Goal: Information Seeking & Learning: Check status

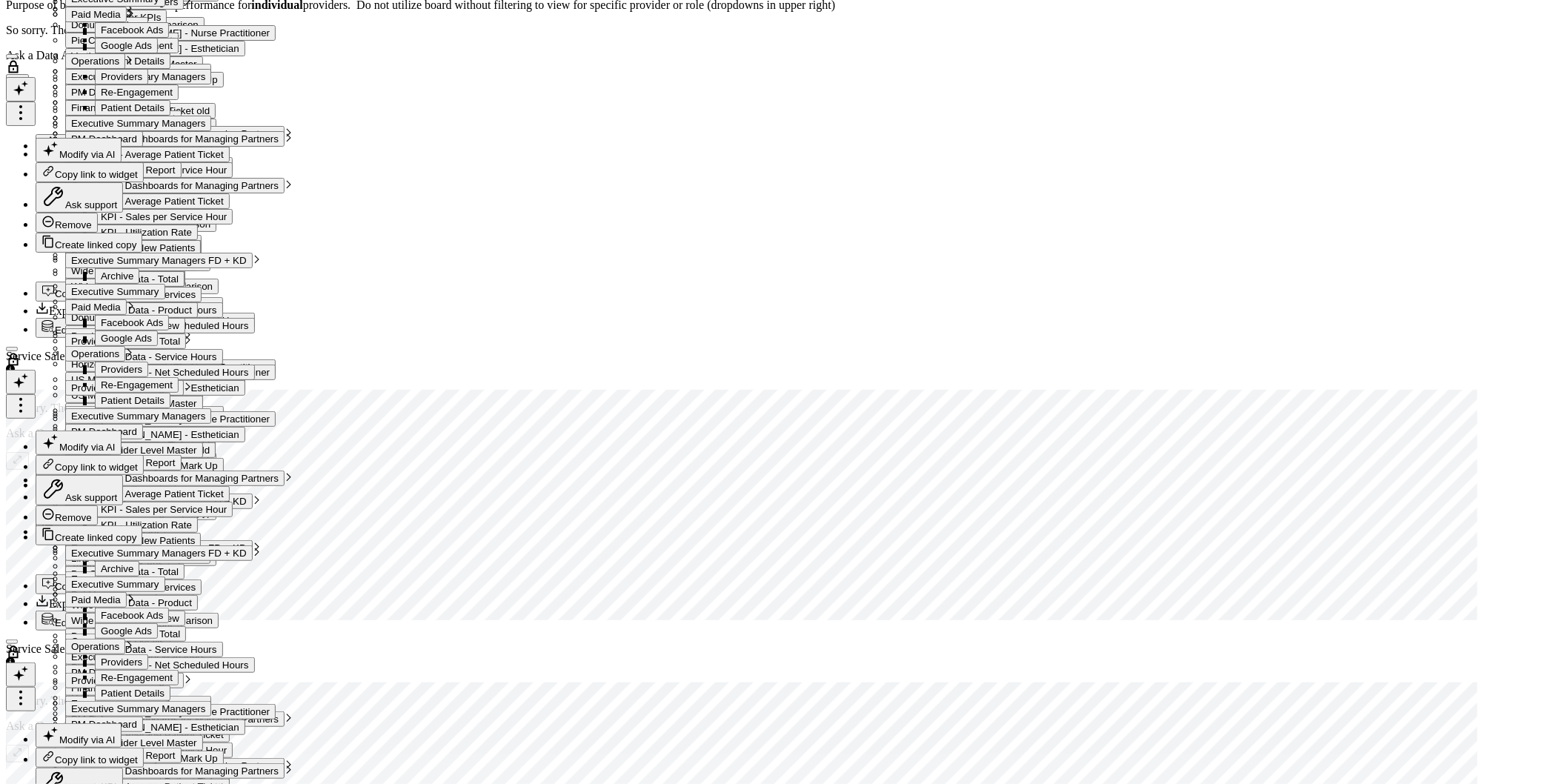
scroll to position [4322, 0]
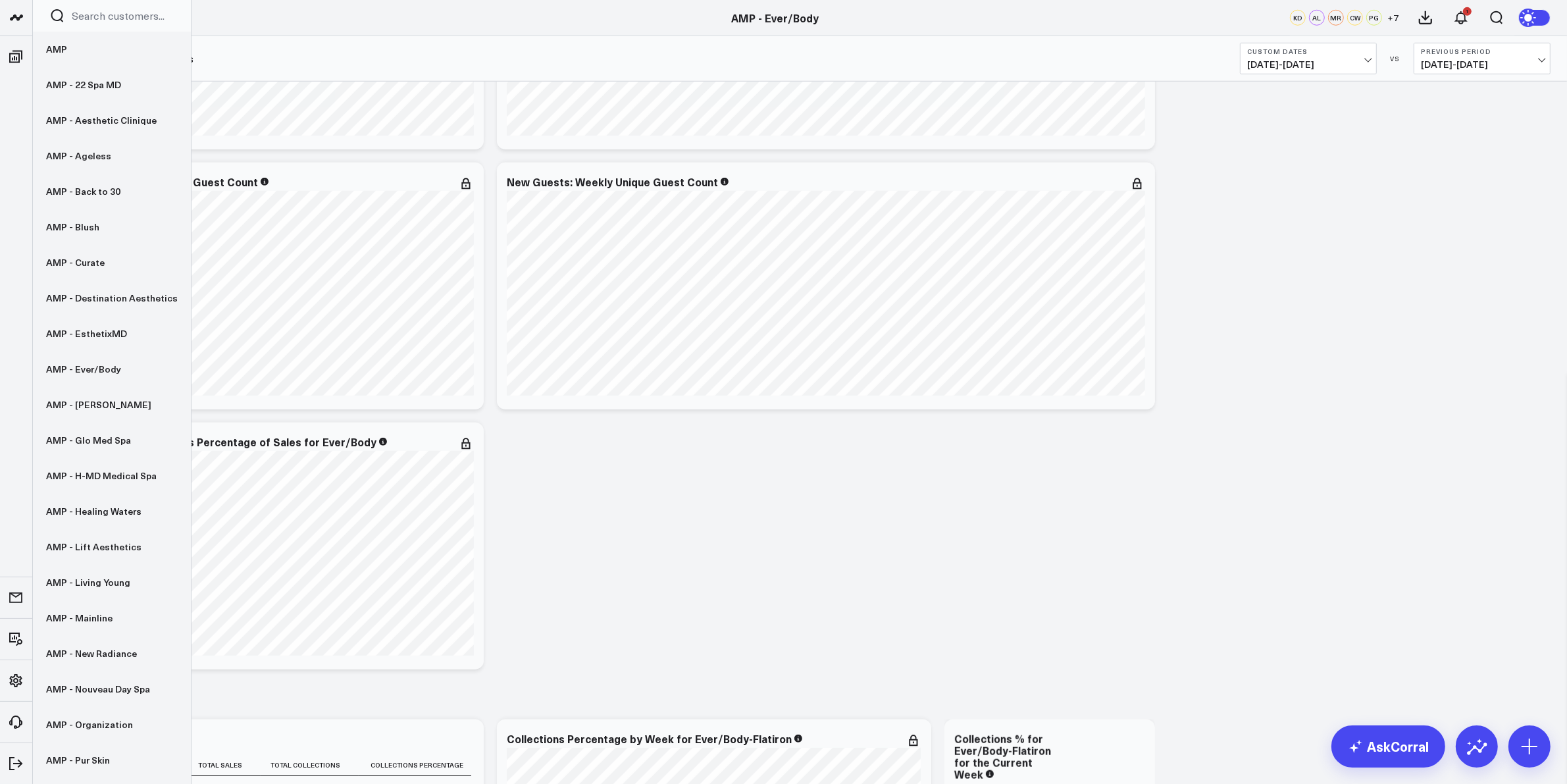
scroll to position [1728, 0]
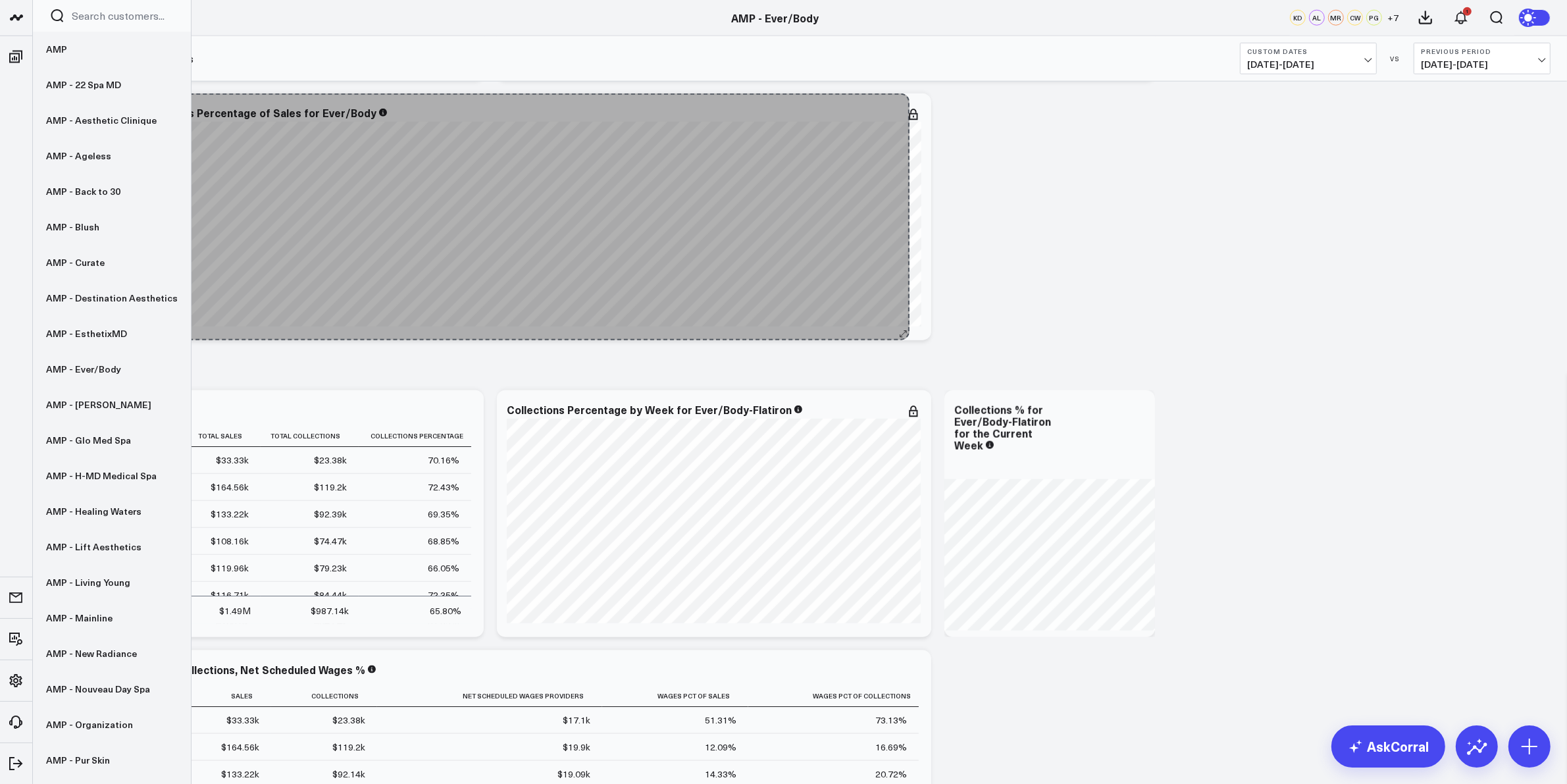
click at [901, 317] on div "Weekly Provider Wages as Percentage of Sales for Ever/Body [#c8c8fa fontSize:9p…" at bounding box center [491, 217] width 882 height 247
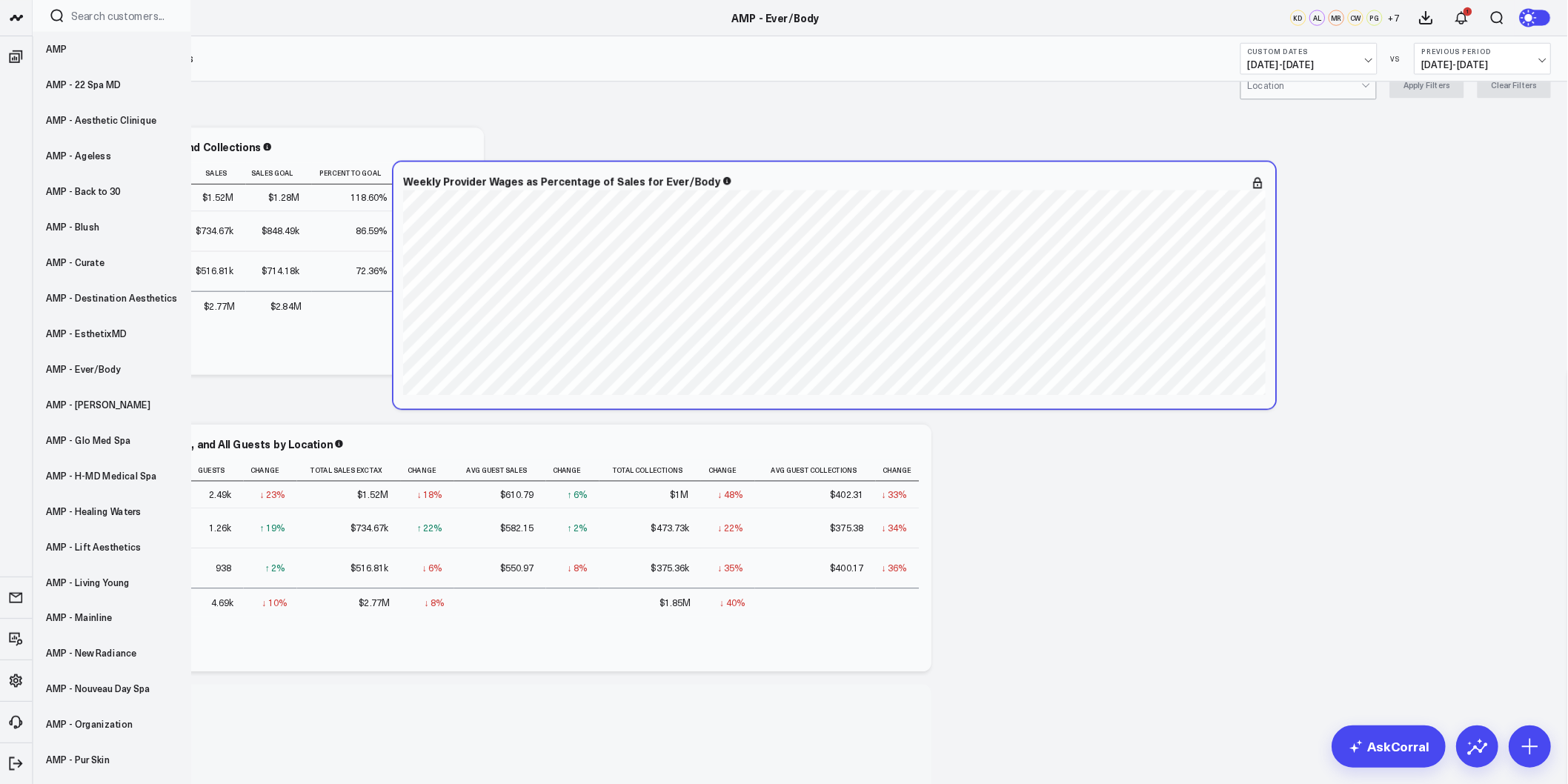
scroll to position [0, 0]
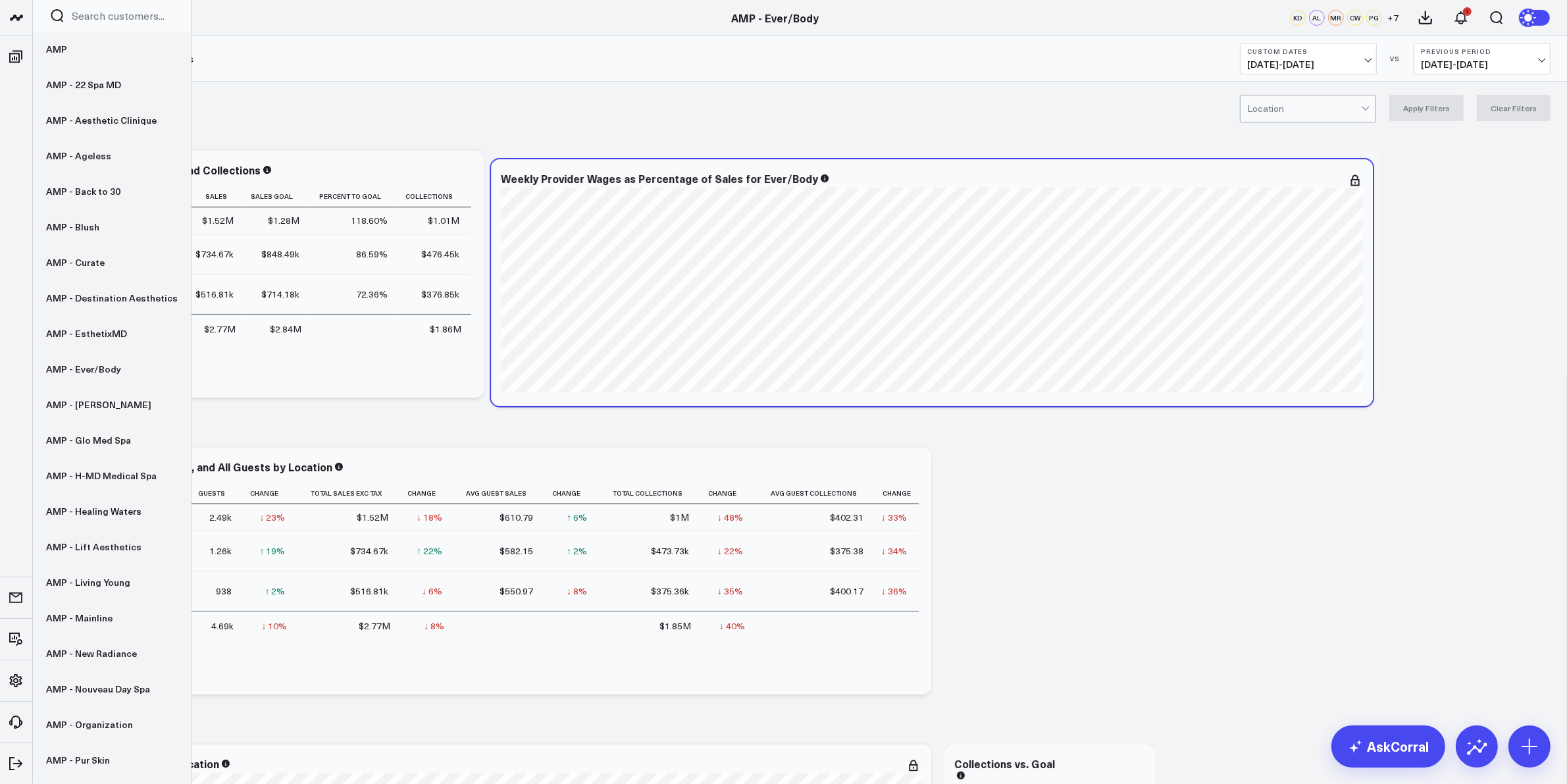
drag, startPoint x: 585, startPoint y: 281, endPoint x: 1024, endPoint y: 184, distance: 449.6
click at [1024, 184] on div "Weekly Provider Wages as Percentage of Sales for Ever/Body" at bounding box center [932, 178] width 862 height 12
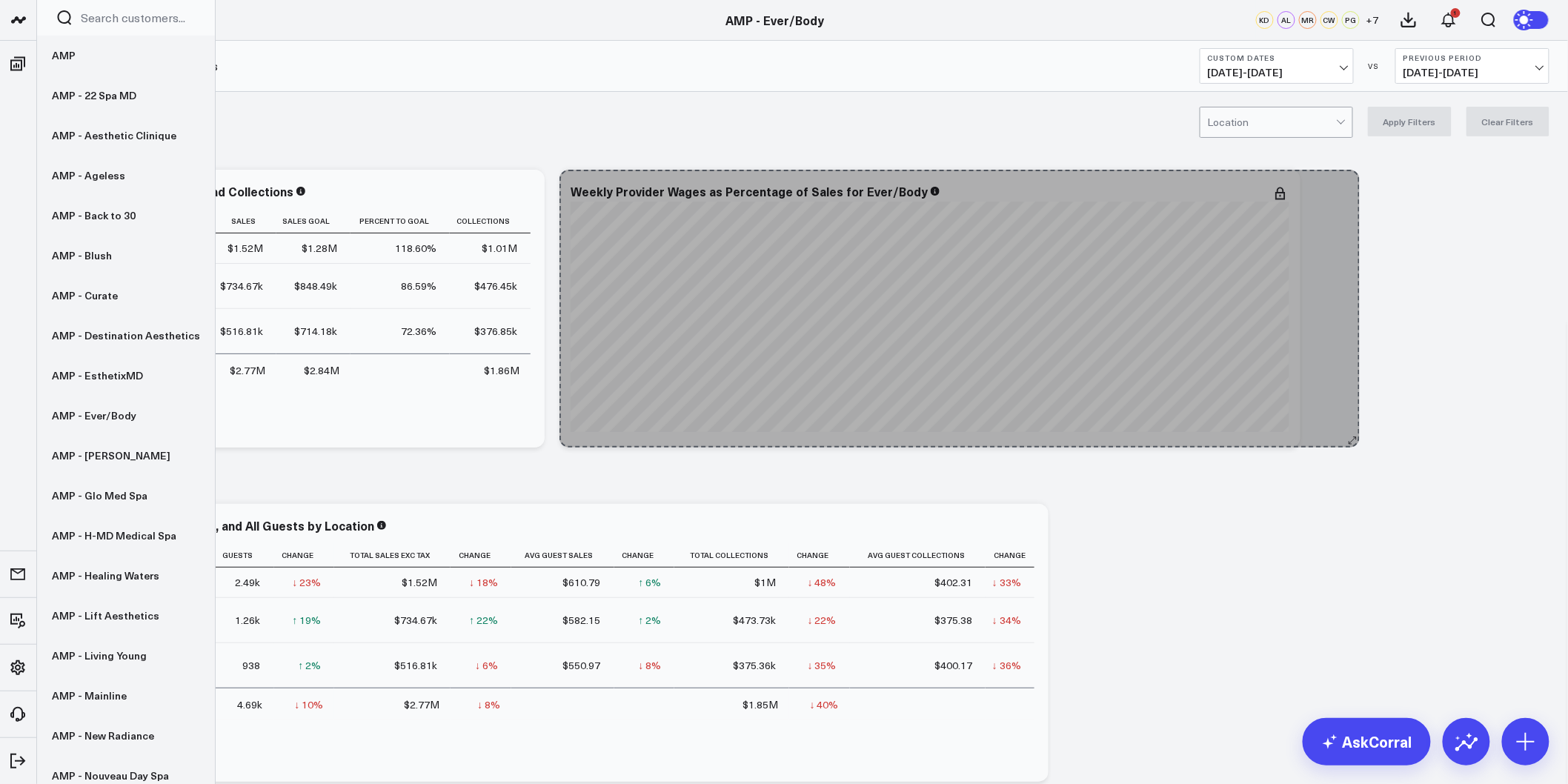
drag, startPoint x: 1035, startPoint y: 725, endPoint x: 844, endPoint y: 721, distance: 191.0
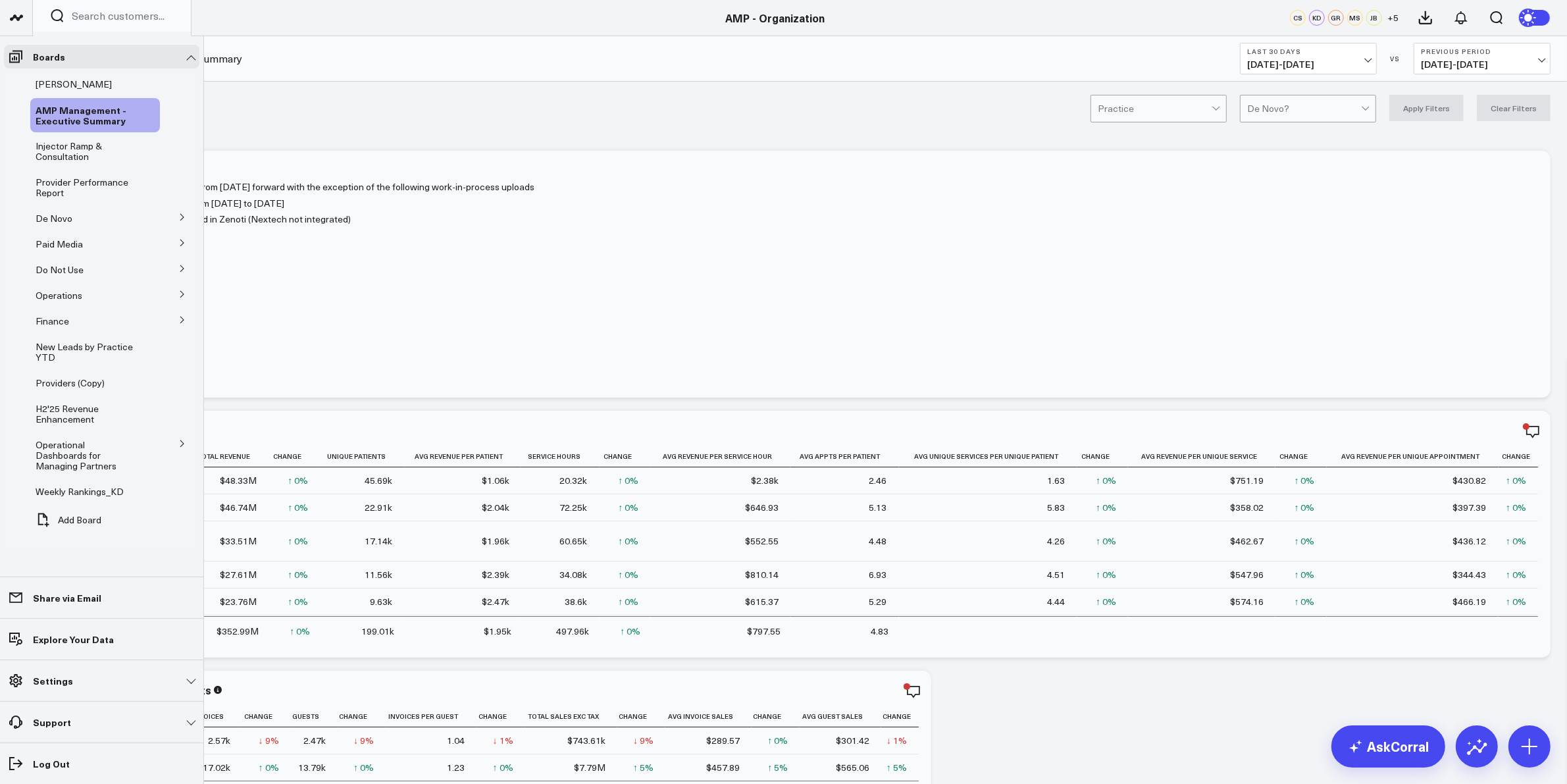
click at [179, 216] on icon at bounding box center [182, 217] width 8 height 8
click at [81, 278] on span "De Novo Charts" at bounding box center [77, 276] width 67 height 13
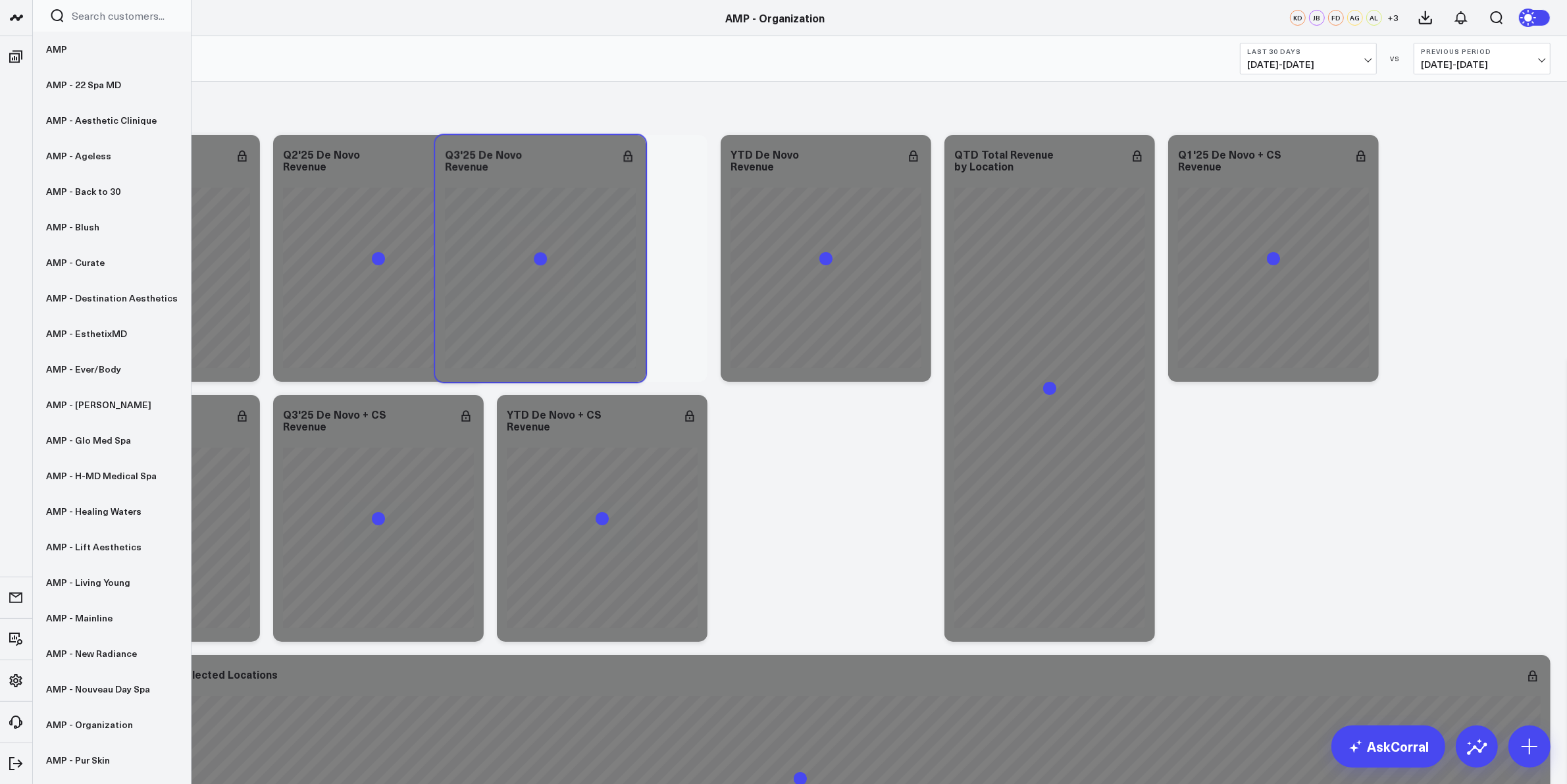
drag, startPoint x: 145, startPoint y: 115, endPoint x: 531, endPoint y: 152, distance: 387.8
click at [531, 152] on div "Q3'25 De Novo Revenue" at bounding box center [540, 160] width 191 height 23
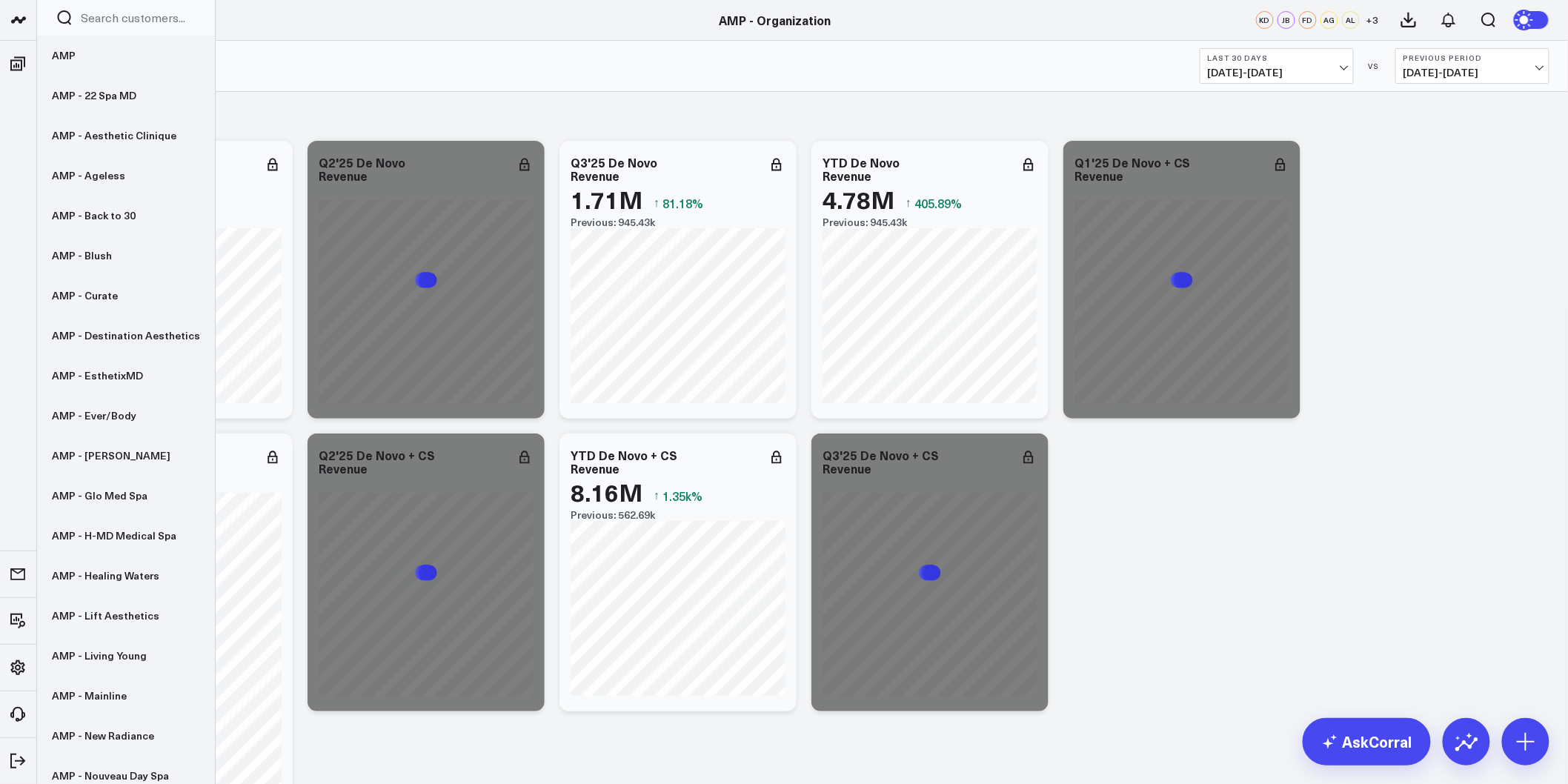
drag, startPoint x: 1746, startPoint y: 0, endPoint x: 1096, endPoint y: 82, distance: 655.2
click at [1096, 82] on div "De Novo > De Novo Charts Last 30 Days [DATE] - [DATE] VS Previous Period [DATE]…" at bounding box center [802, 66] width 1531 height 51
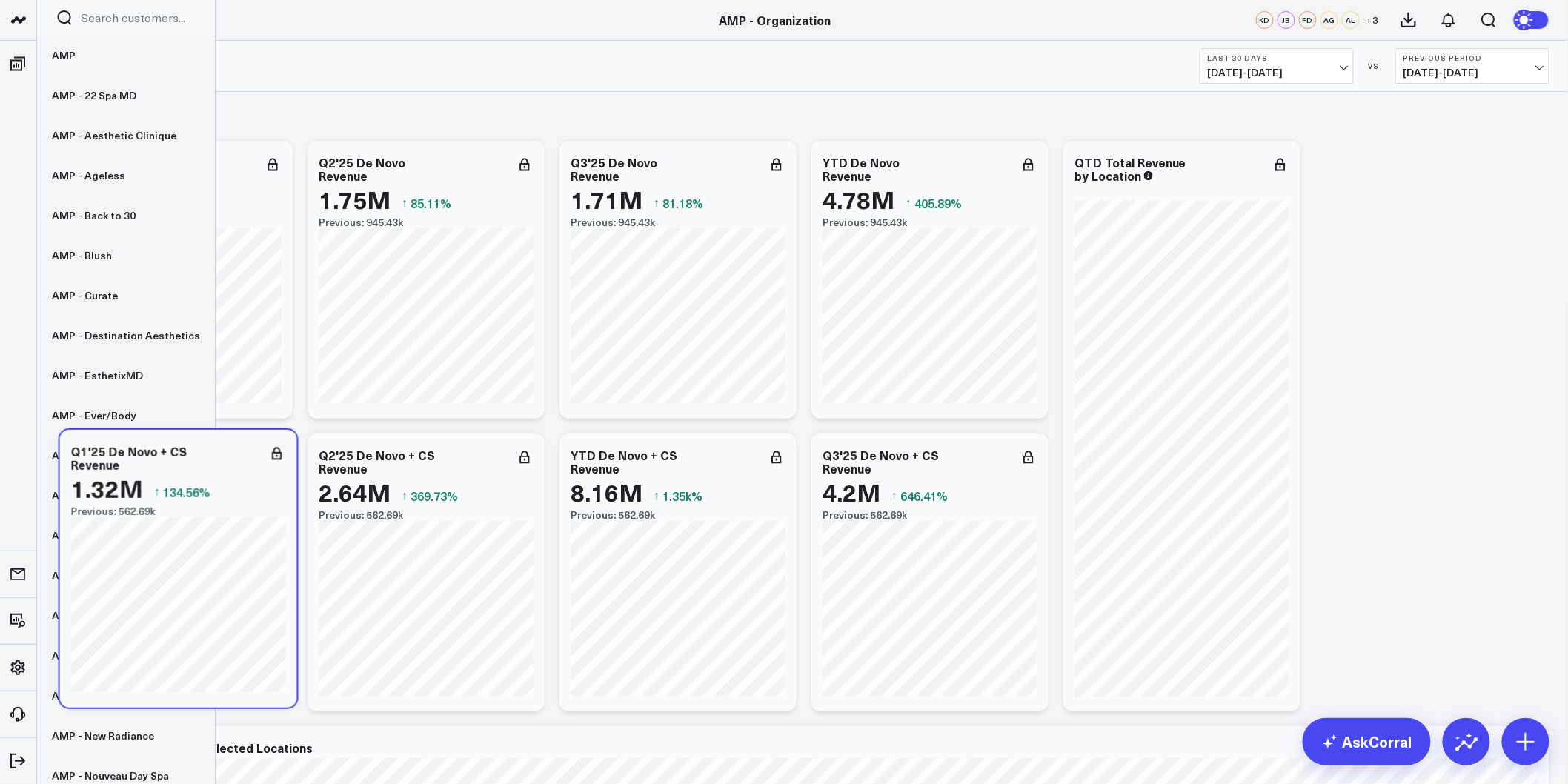
drag, startPoint x: 1177, startPoint y: 215, endPoint x: 174, endPoint y: 504, distance: 1043.8
click at [174, 504] on div "1.32M ↑ 134.56% Previous: 562.69k" at bounding box center [178, 496] width 215 height 42
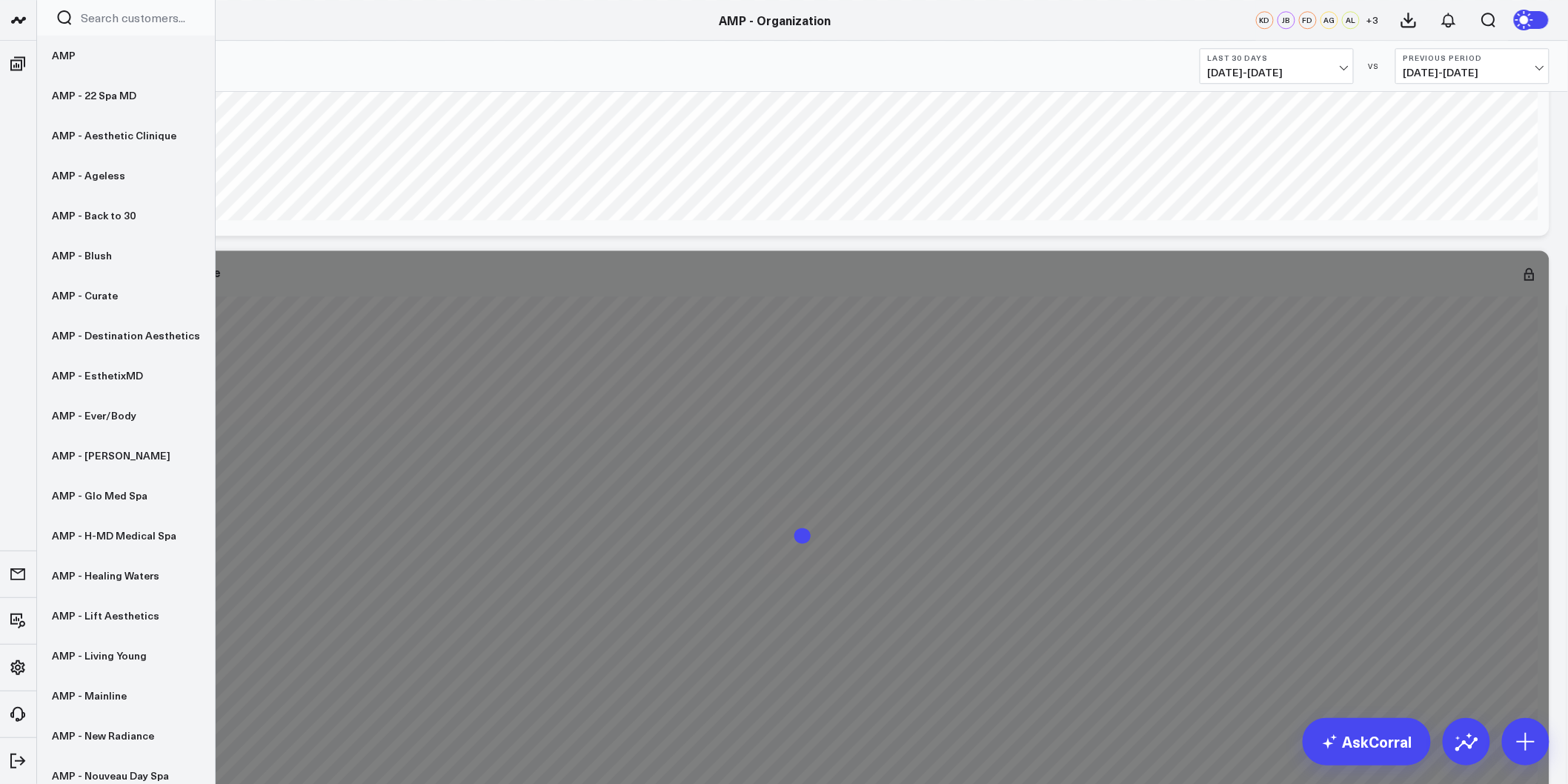
scroll to position [1730, 0]
